Goal: Find specific page/section: Find specific page/section

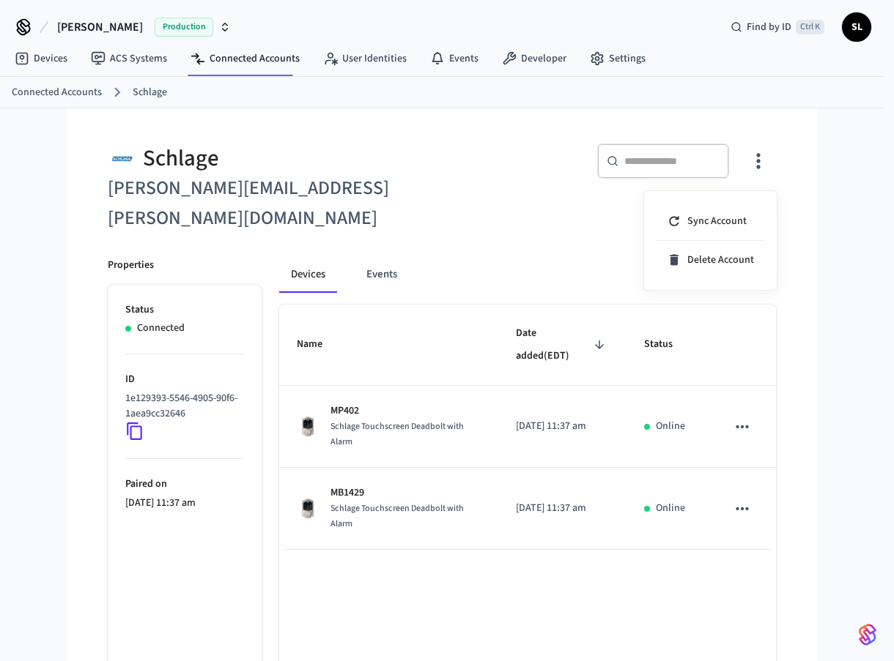
click at [40, 62] on div at bounding box center [447, 330] width 894 height 661
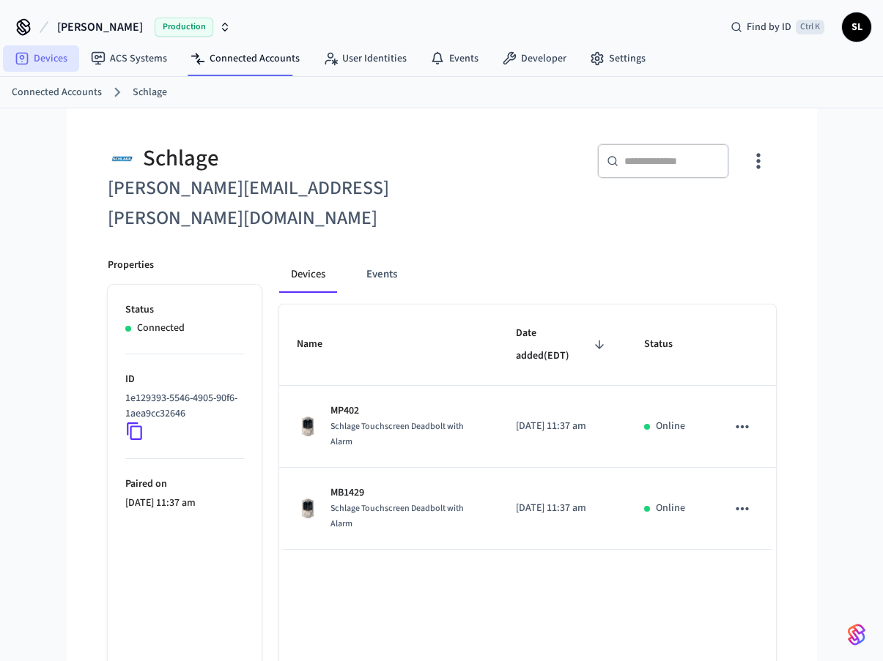
click at [54, 57] on link "Devices" at bounding box center [41, 58] width 76 height 26
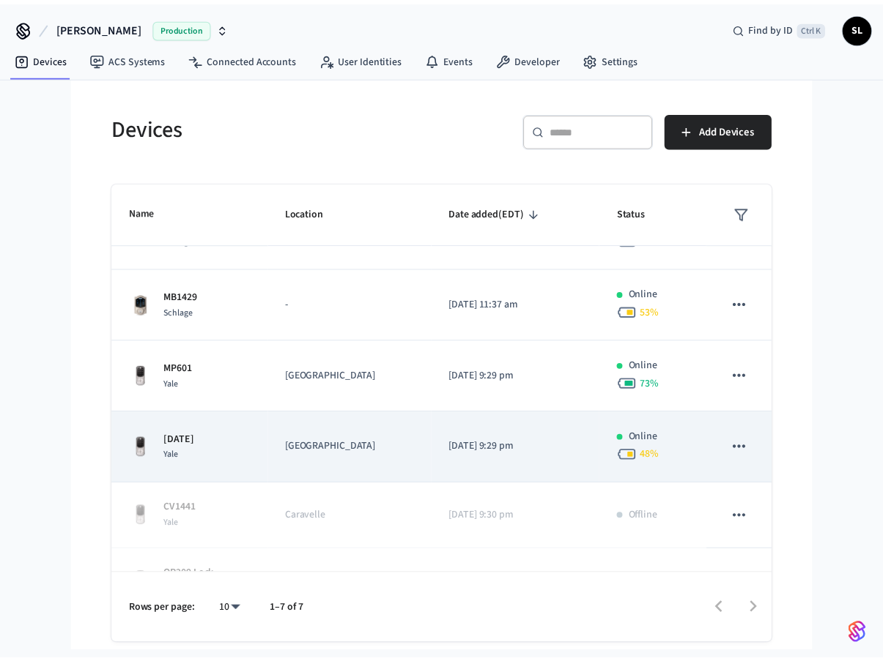
scroll to position [73, 0]
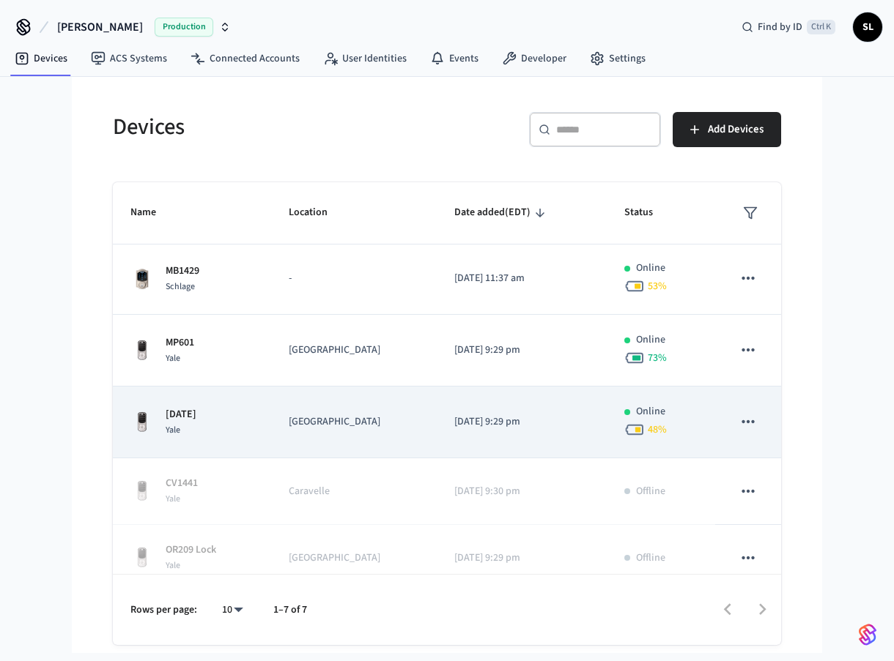
click at [178, 421] on p "[DATE]" at bounding box center [181, 414] width 31 height 15
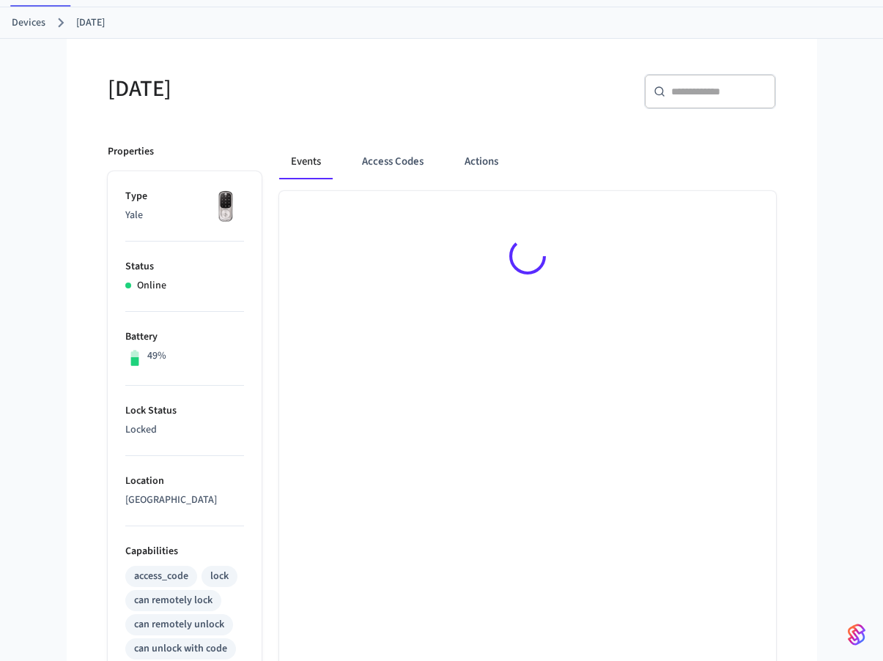
scroll to position [73, 0]
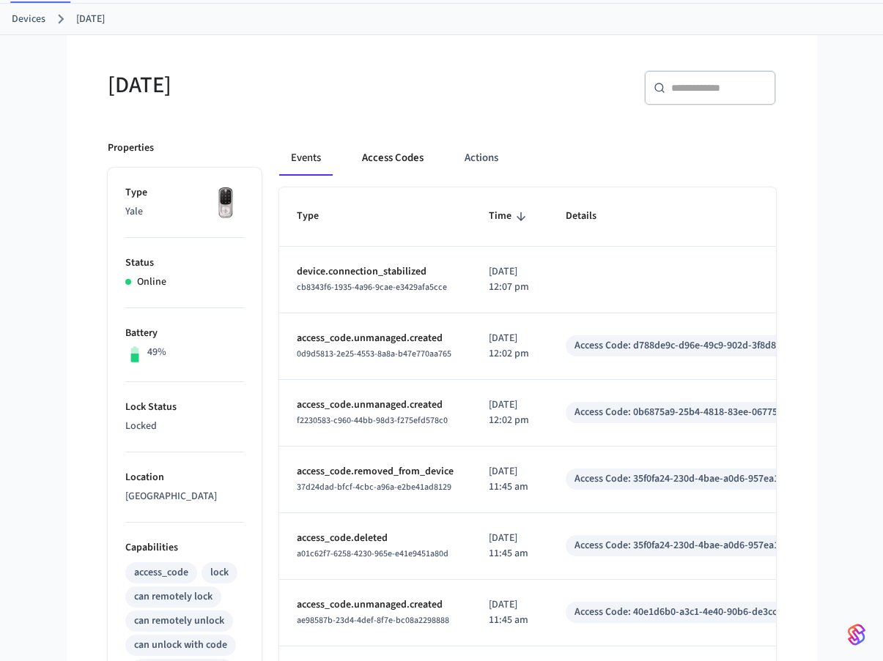
click at [407, 160] on button "Access Codes" at bounding box center [392, 158] width 85 height 35
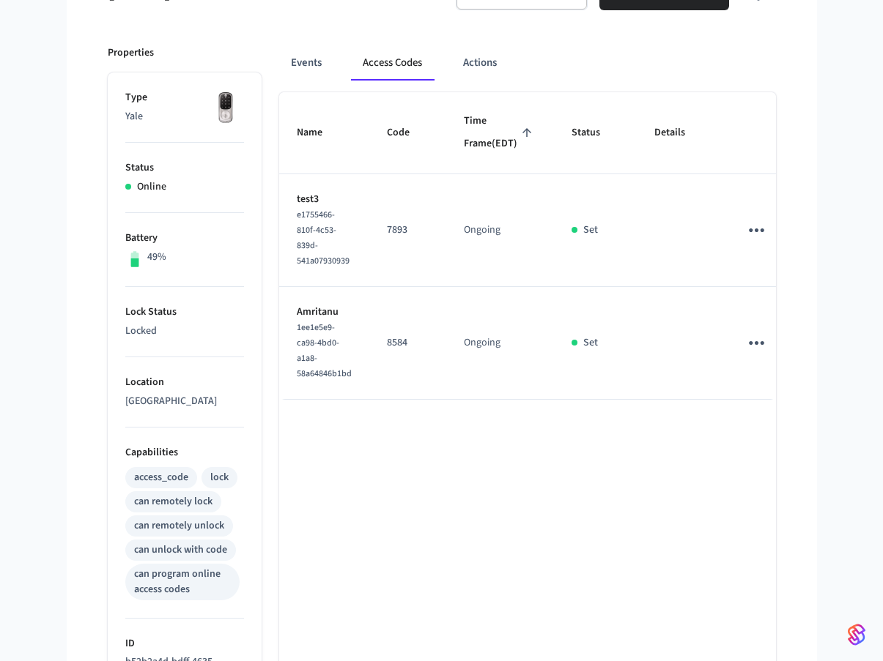
scroll to position [147, 0]
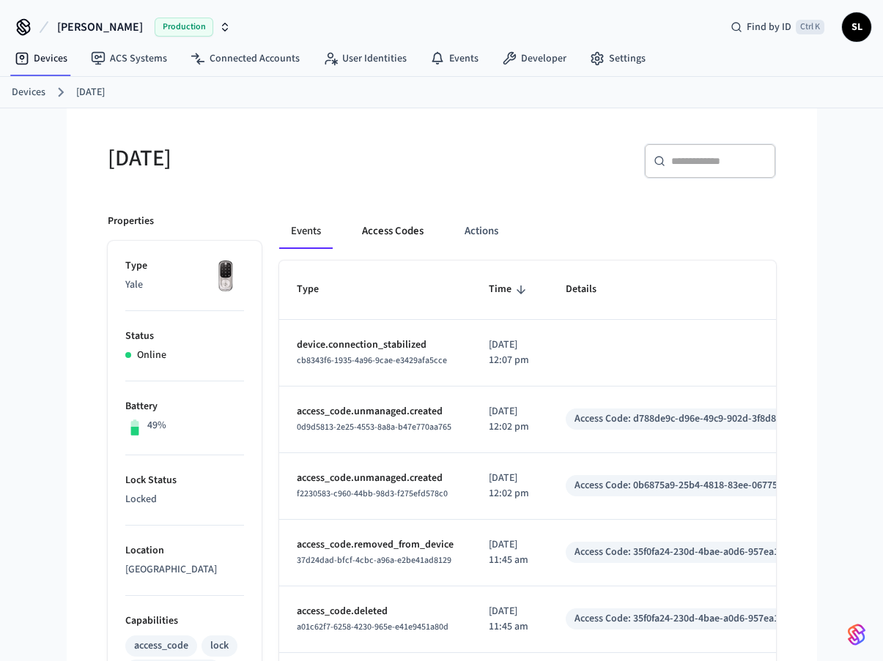
click at [414, 231] on button "Access Codes" at bounding box center [392, 231] width 85 height 35
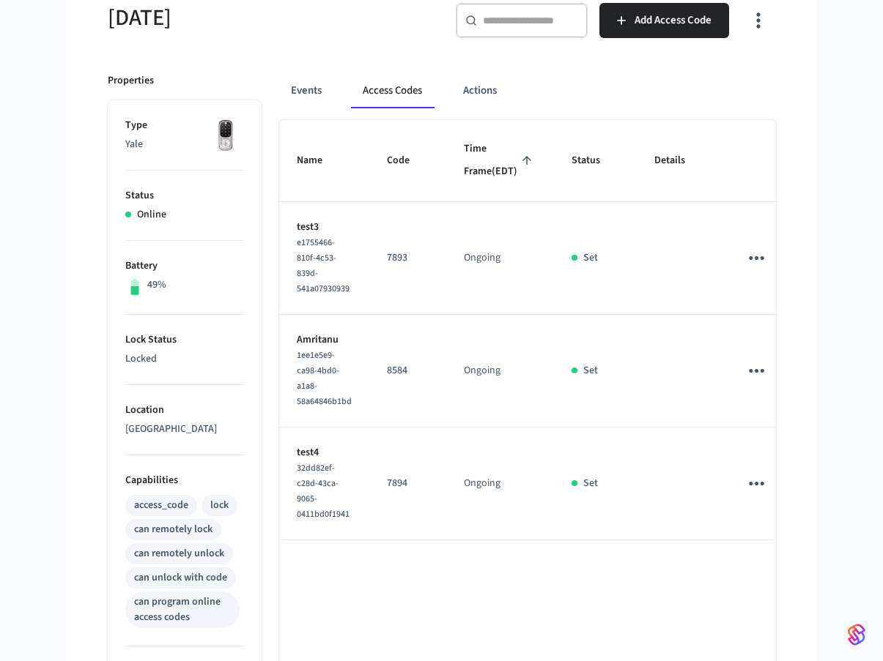
scroll to position [147, 0]
